Goal: Navigation & Orientation: Find specific page/section

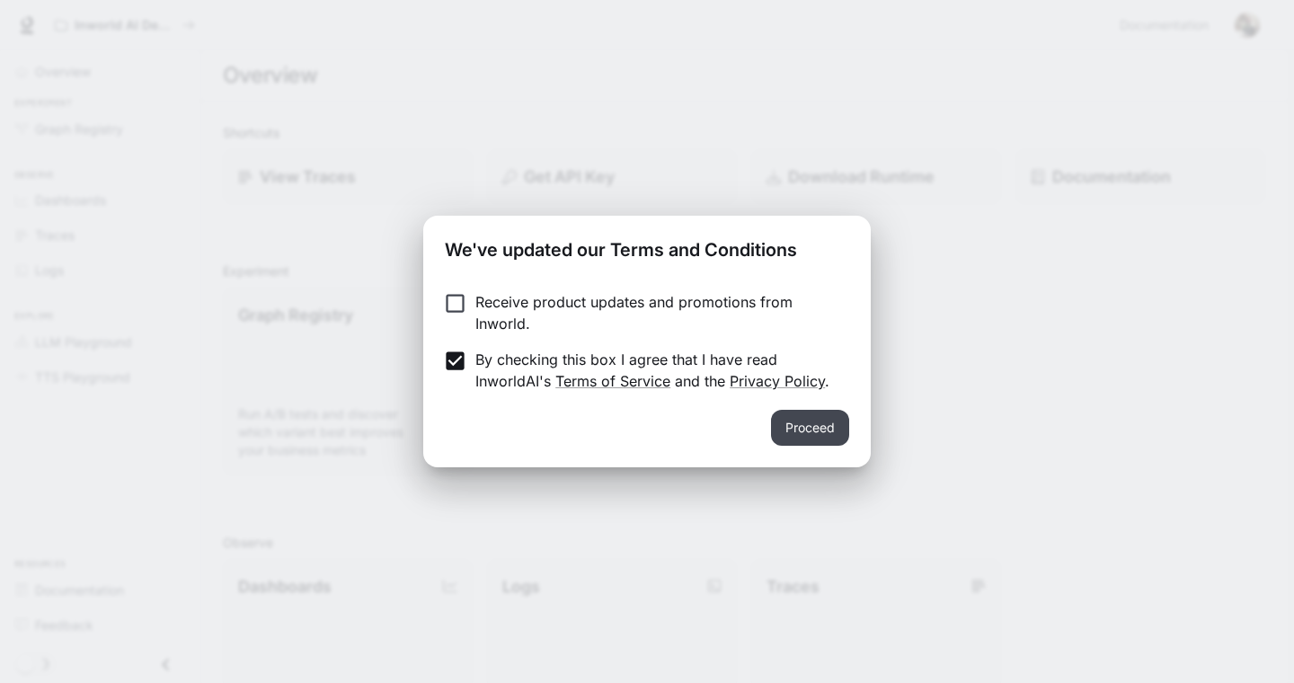
click at [825, 429] on button "Proceed" at bounding box center [810, 428] width 78 height 36
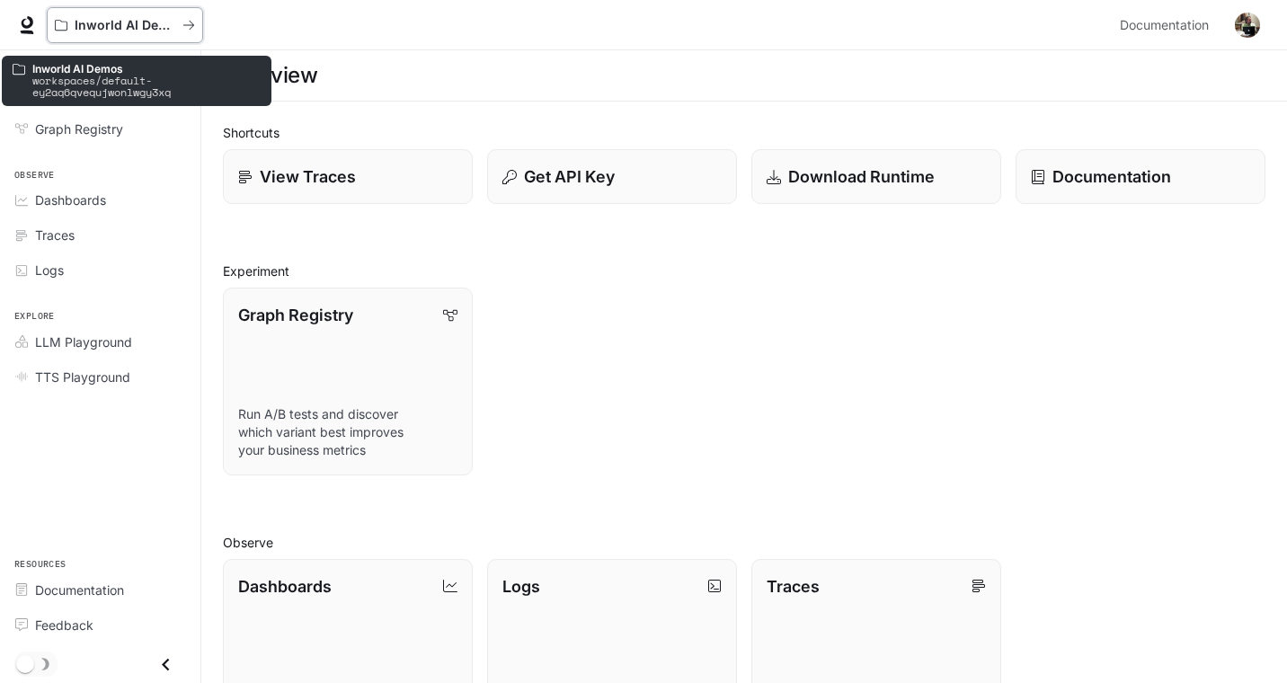
click at [123, 22] on p "Inworld AI Demos" at bounding box center [125, 25] width 101 height 15
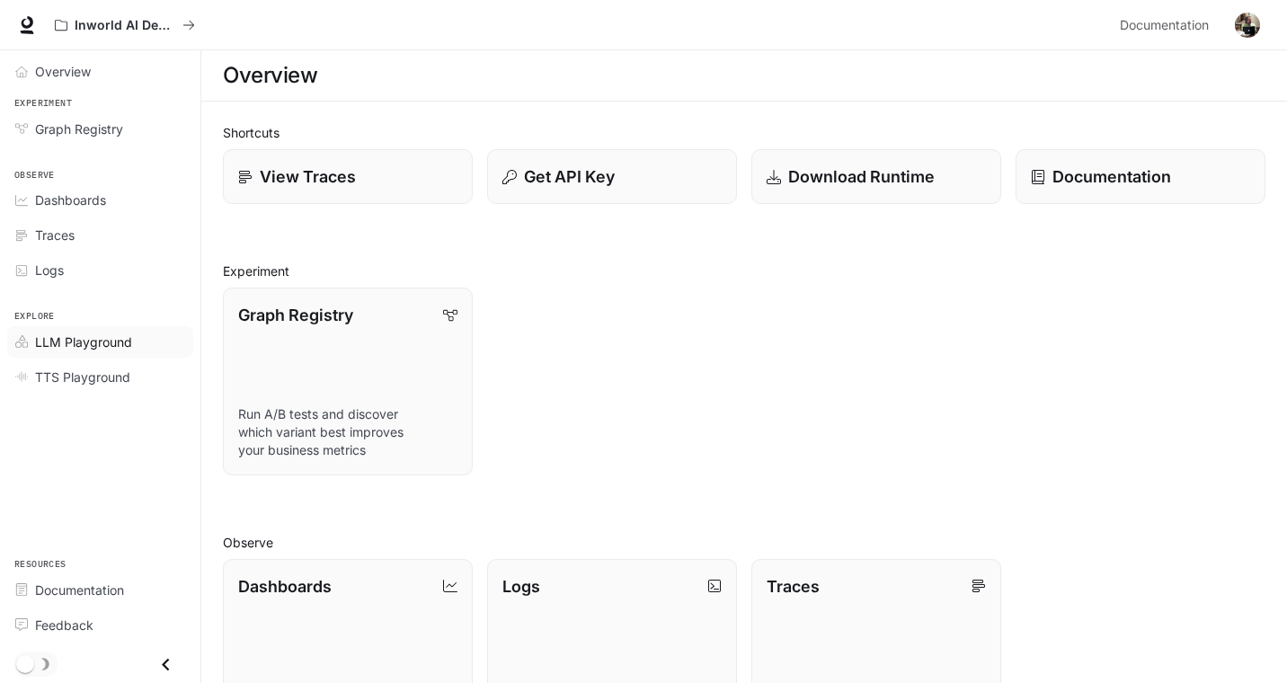
click at [65, 339] on span "LLM Playground" at bounding box center [83, 342] width 97 height 19
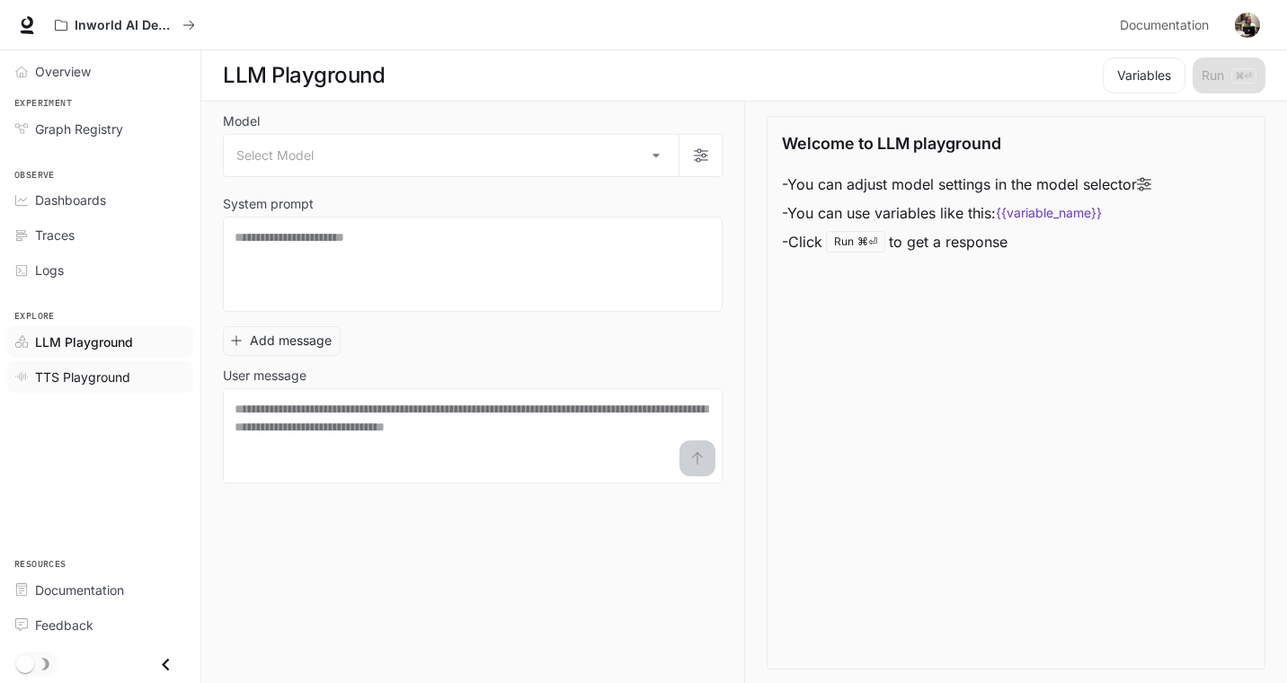
click at [71, 375] on span "TTS Playground" at bounding box center [82, 377] width 95 height 19
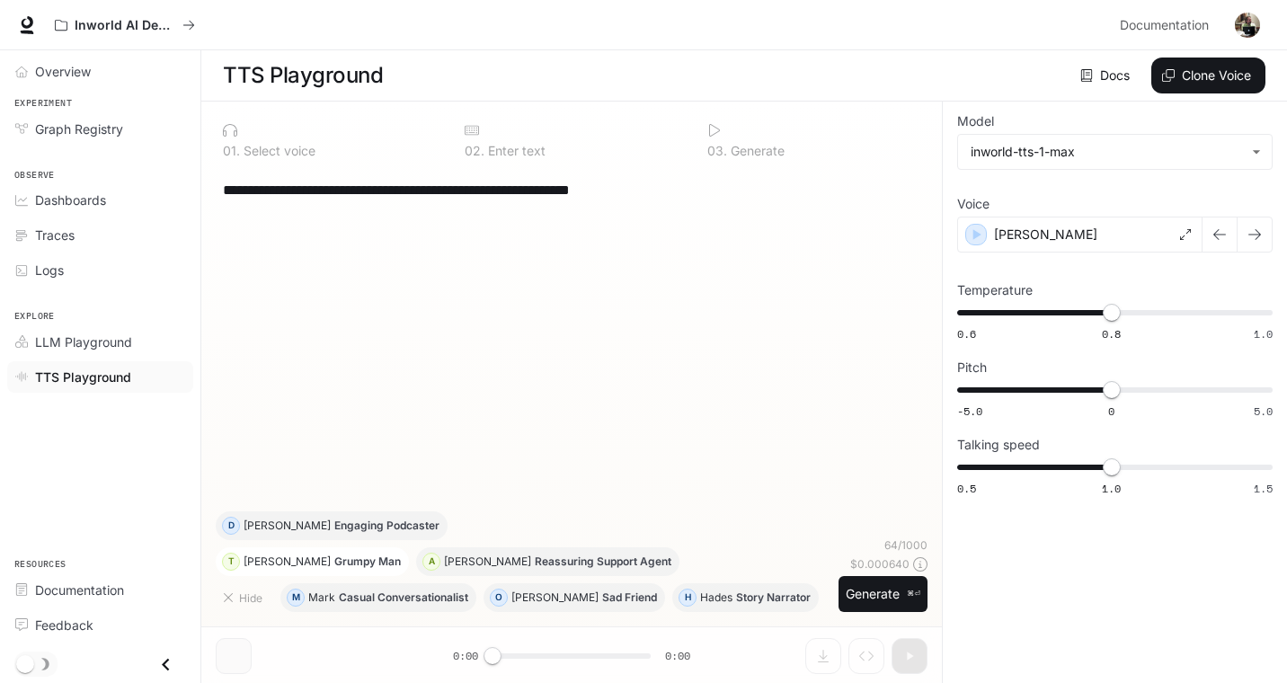
click at [275, 556] on p "[PERSON_NAME]" at bounding box center [287, 561] width 87 height 11
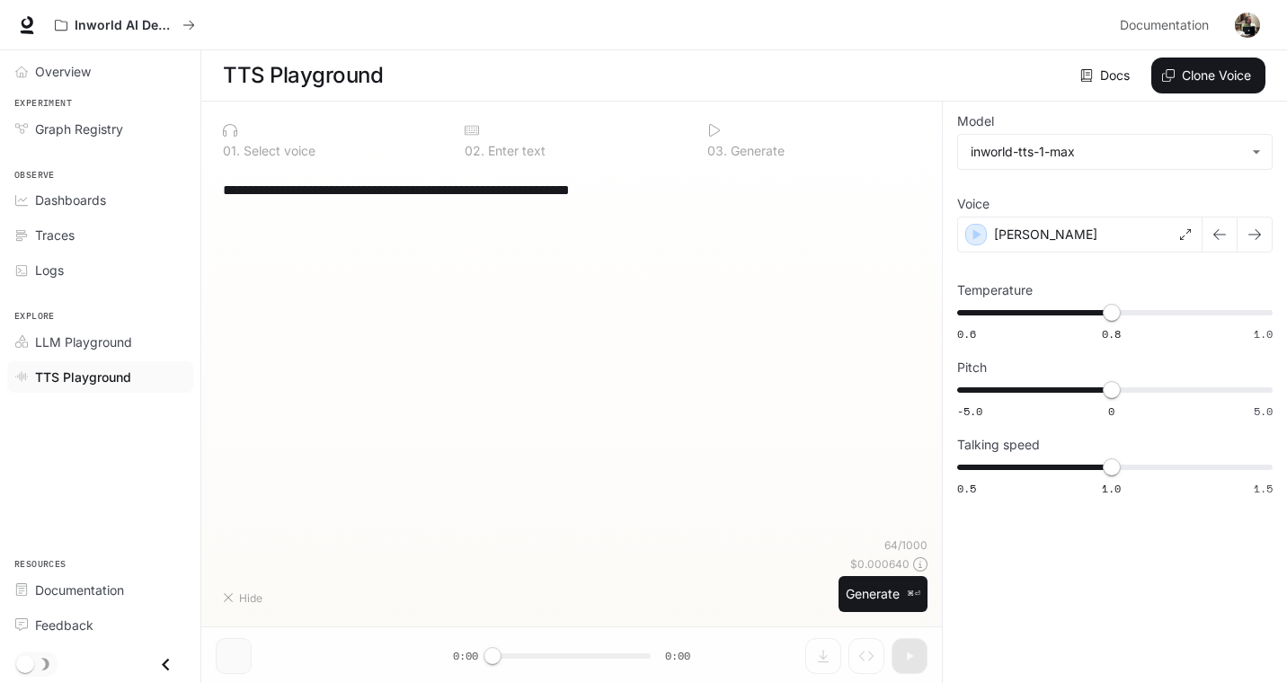
type textarea "**********"
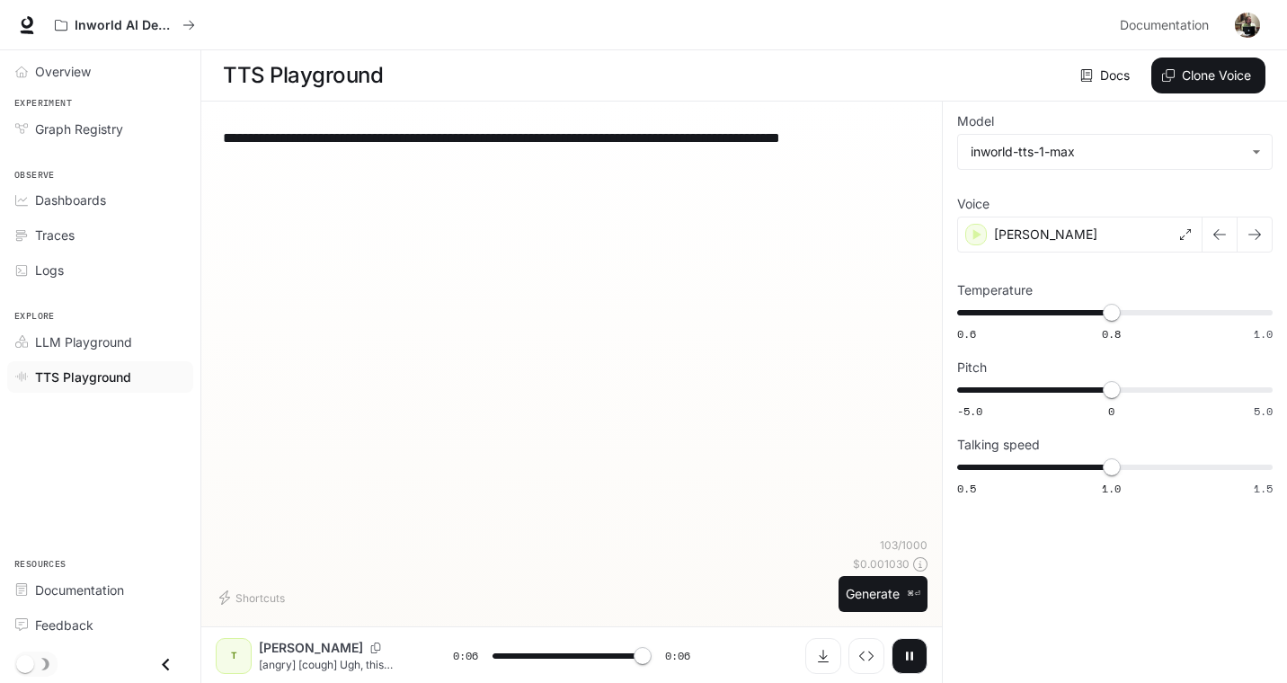
type input "*"
click at [69, 126] on span "Graph Registry" at bounding box center [79, 129] width 88 height 19
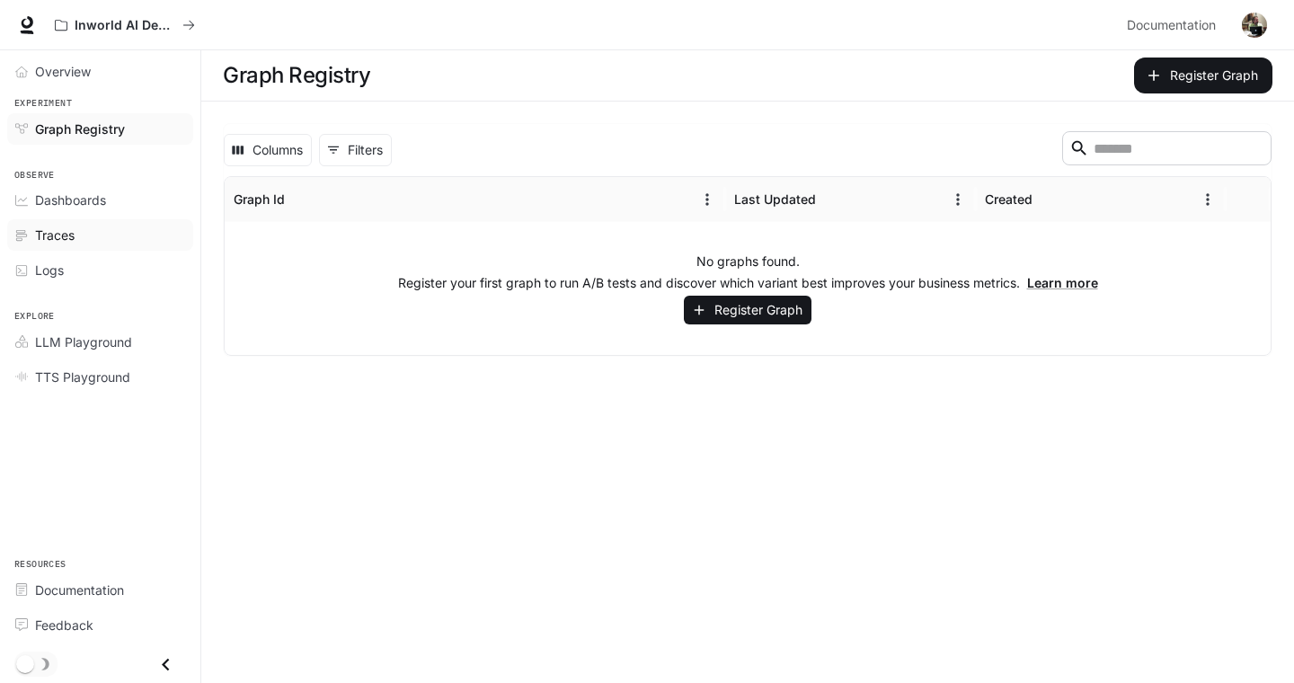
click at [49, 236] on span "Traces" at bounding box center [55, 235] width 40 height 19
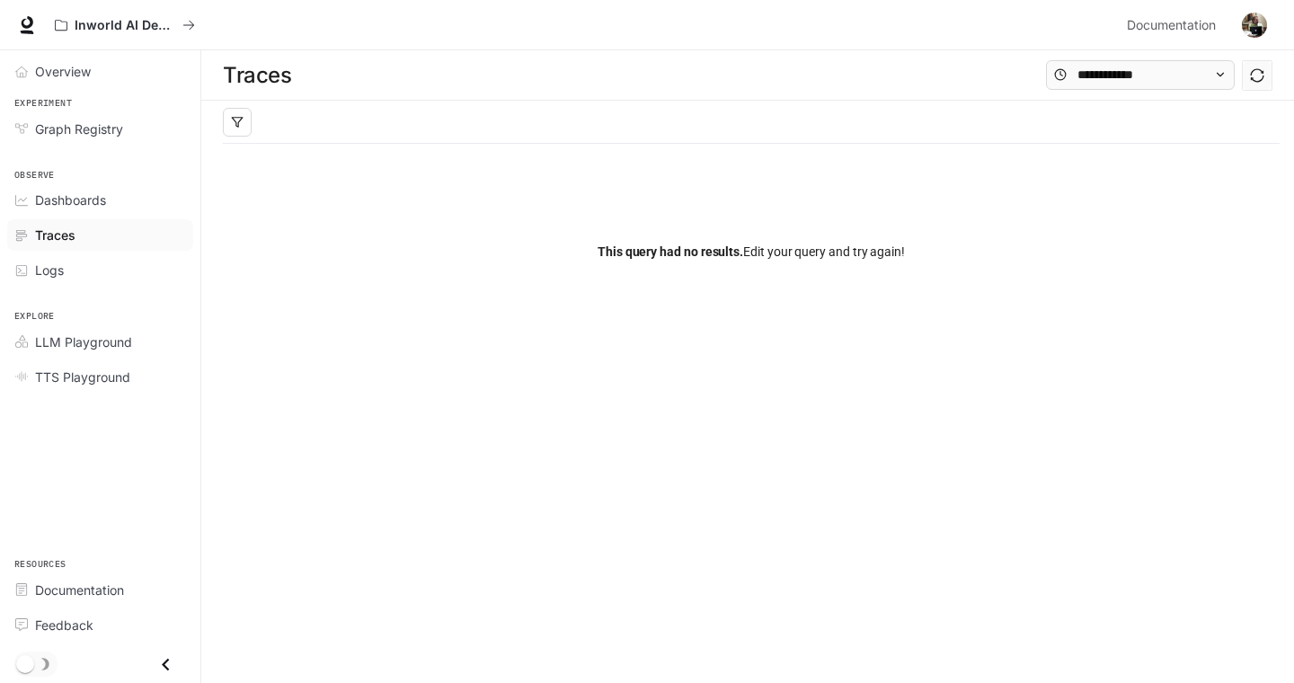
click at [161, 662] on icon "Close drawer" at bounding box center [166, 665] width 24 height 24
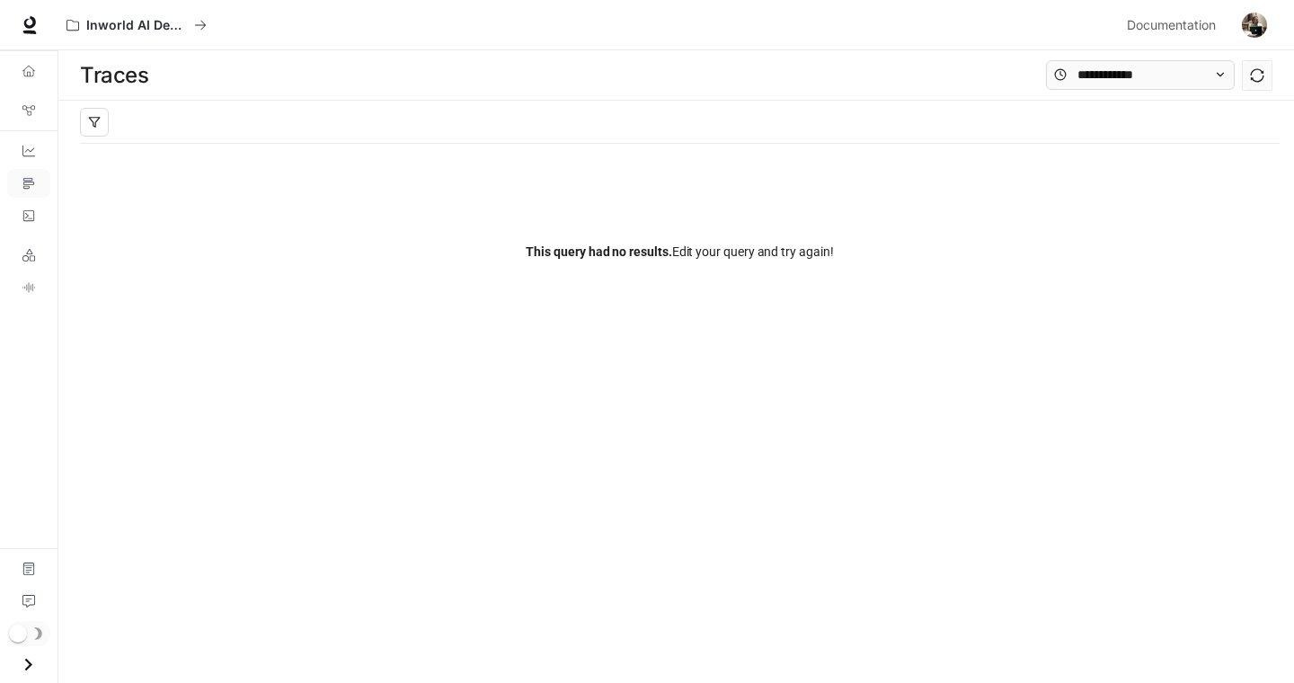
click at [30, 659] on icon "Open drawer" at bounding box center [28, 665] width 24 height 24
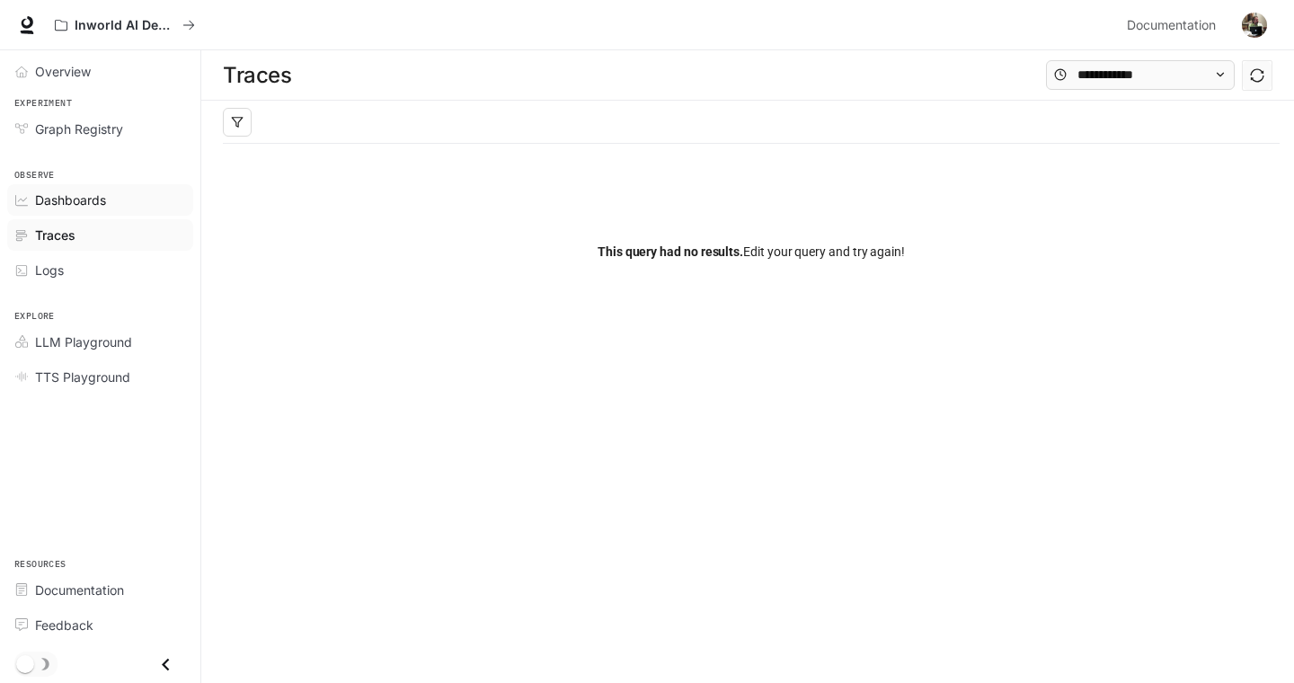
click at [72, 196] on span "Dashboards" at bounding box center [70, 200] width 71 height 19
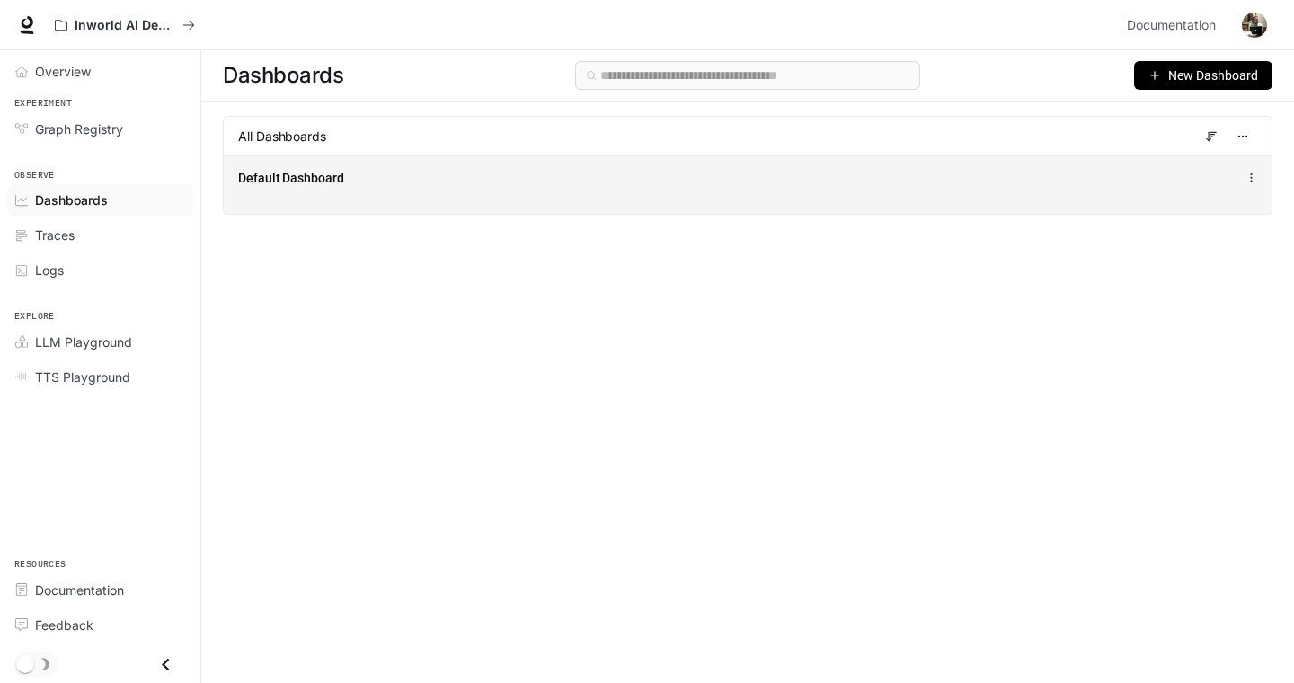
click at [1016, 173] on div "Default Dashboard" at bounding box center [747, 178] width 1019 height 22
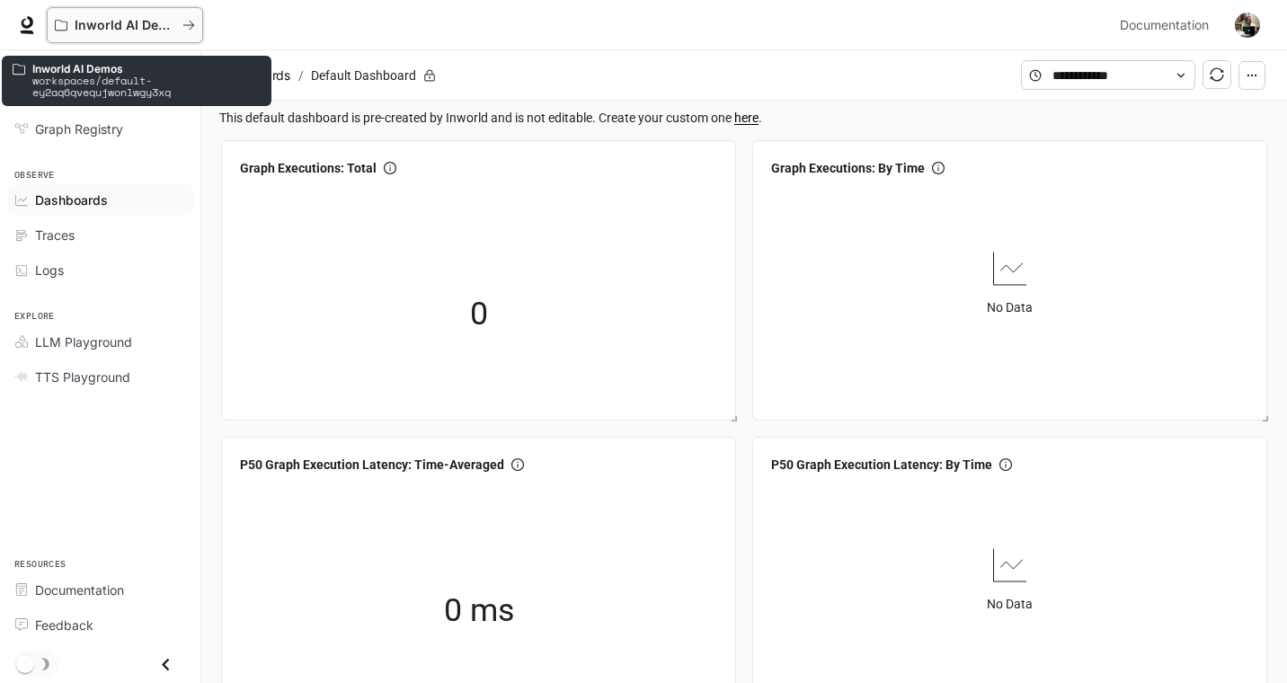
click at [191, 22] on icon "All workspaces" at bounding box center [188, 25] width 13 height 13
